Goal: Communication & Community: Participate in discussion

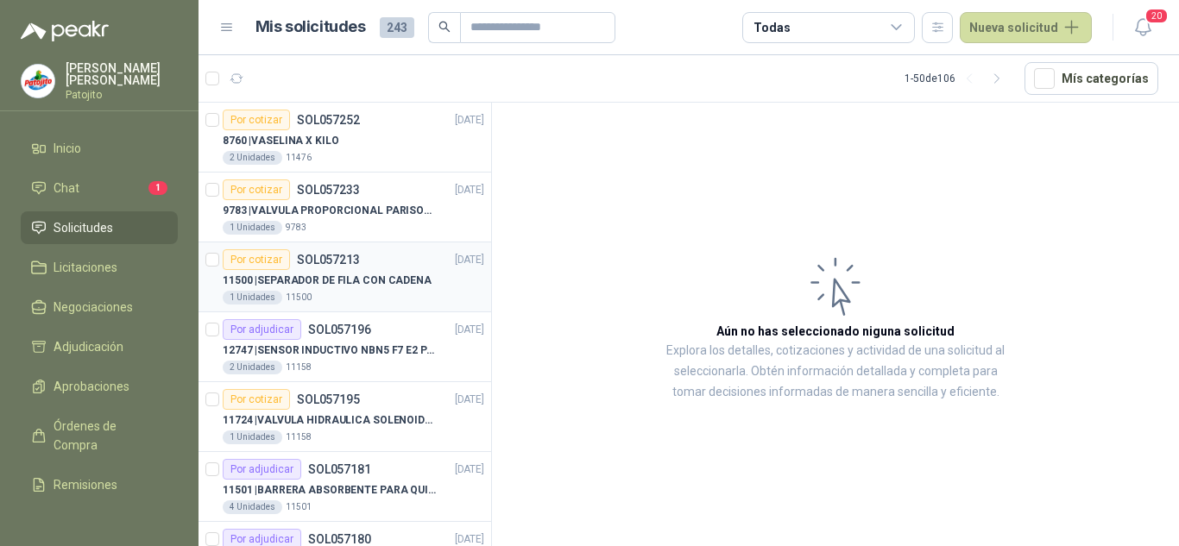
click at [378, 273] on p "11500 | SEPARADOR DE FILA CON CADENA" at bounding box center [327, 281] width 209 height 16
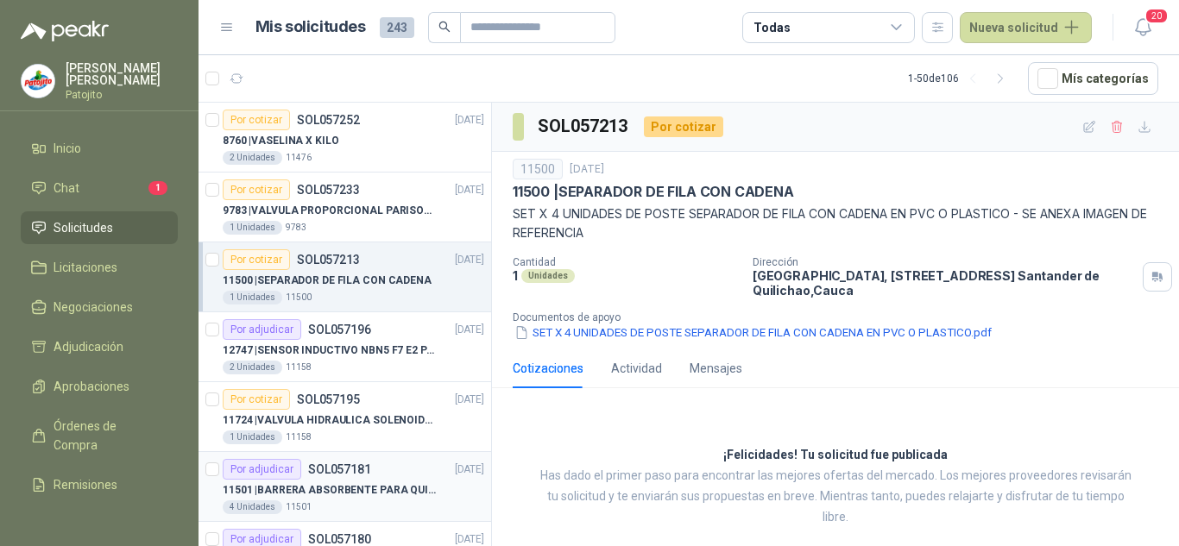
click at [332, 484] on p "11501 | BARRERA ABSORBENTE PARA QUIMICOS (DERRAME DE HIPOCLORITO)" at bounding box center [330, 491] width 215 height 16
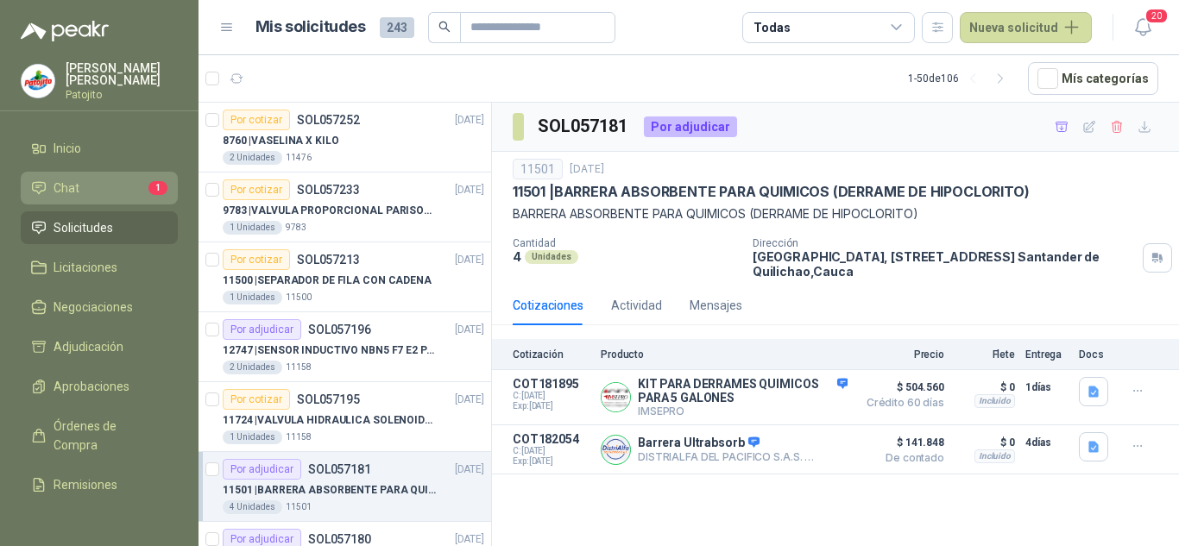
click at [103, 183] on li "Chat 1" at bounding box center [99, 188] width 136 height 19
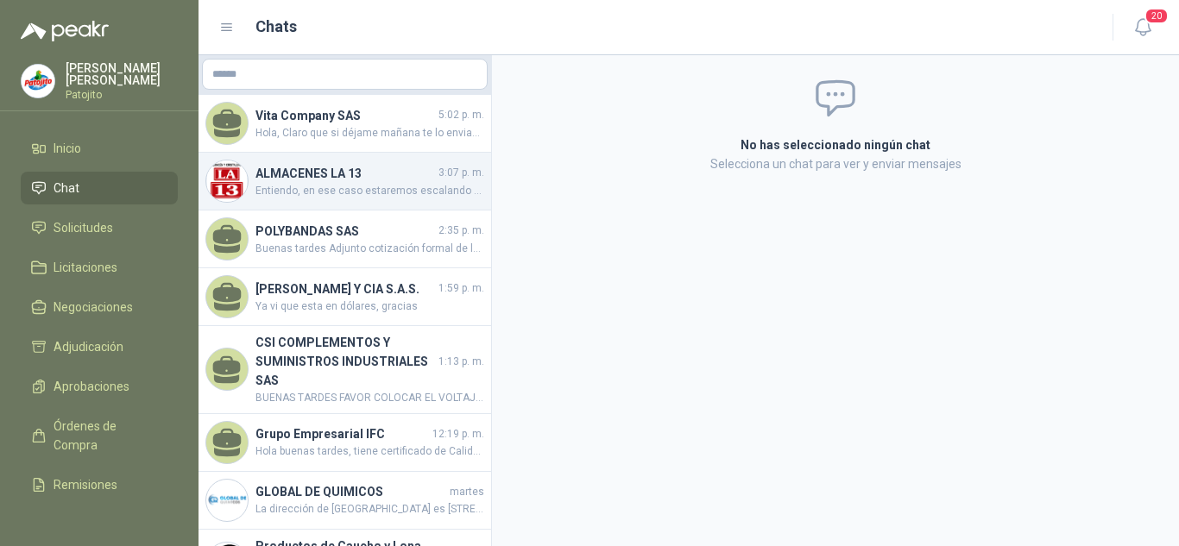
click at [391, 168] on h4 "ALMACENES LA 13" at bounding box center [346, 173] width 180 height 19
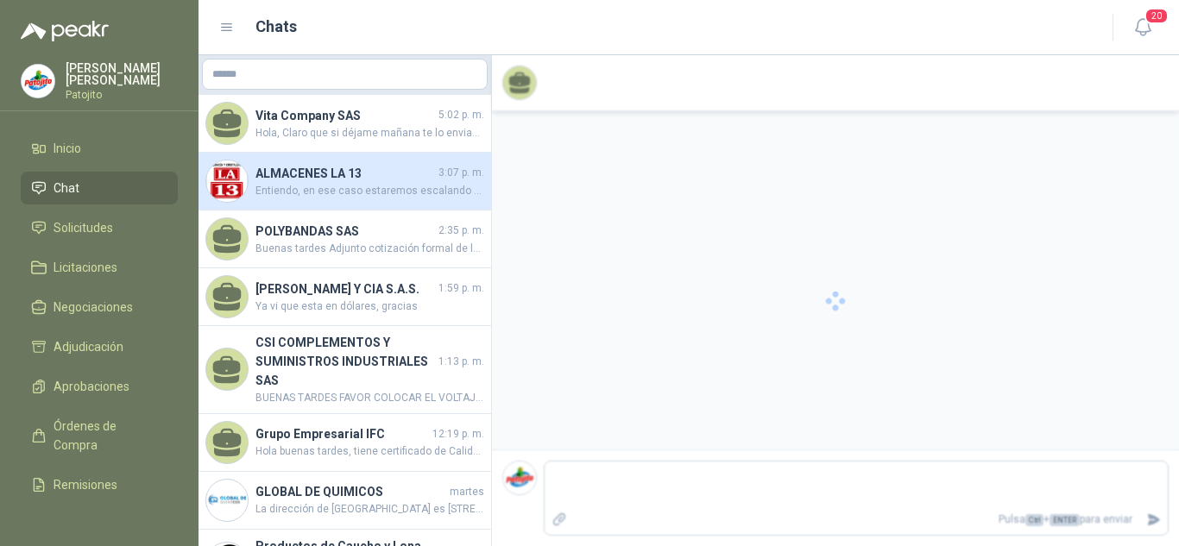
scroll to position [102, 0]
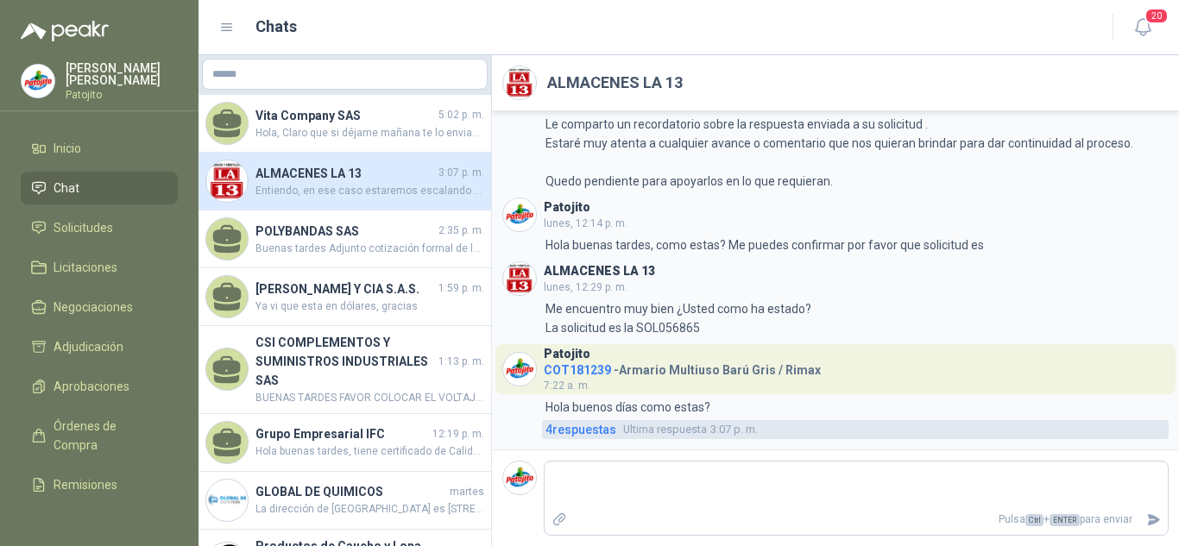
click at [596, 430] on span "4 respuesta s" at bounding box center [581, 429] width 71 height 19
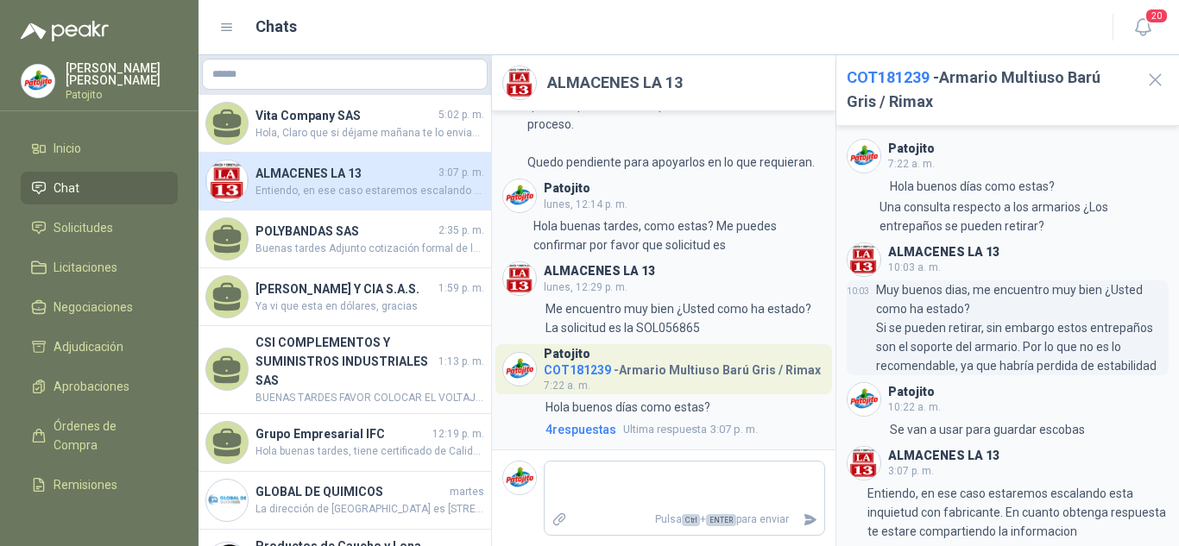
scroll to position [91, 0]
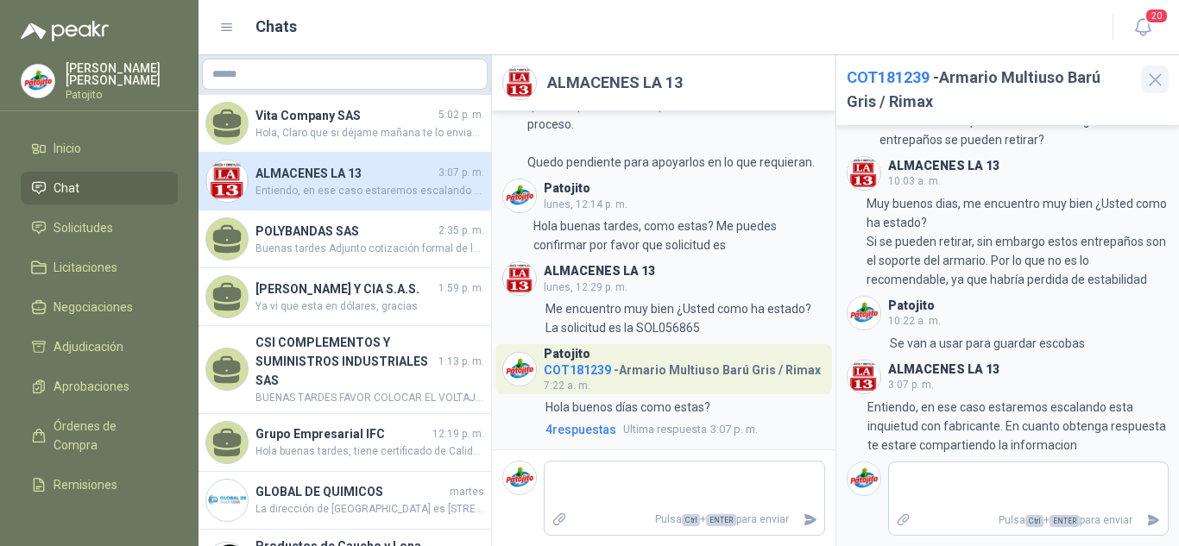
click at [1152, 78] on icon "button" at bounding box center [1155, 79] width 11 height 11
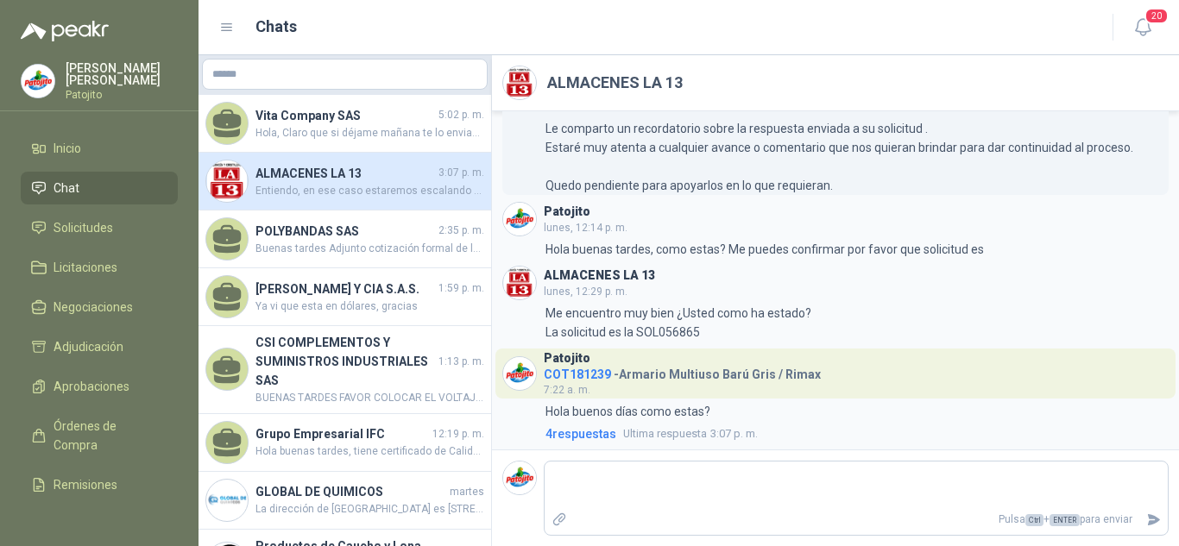
scroll to position [102, 0]
